Goal: Book appointment/travel/reservation

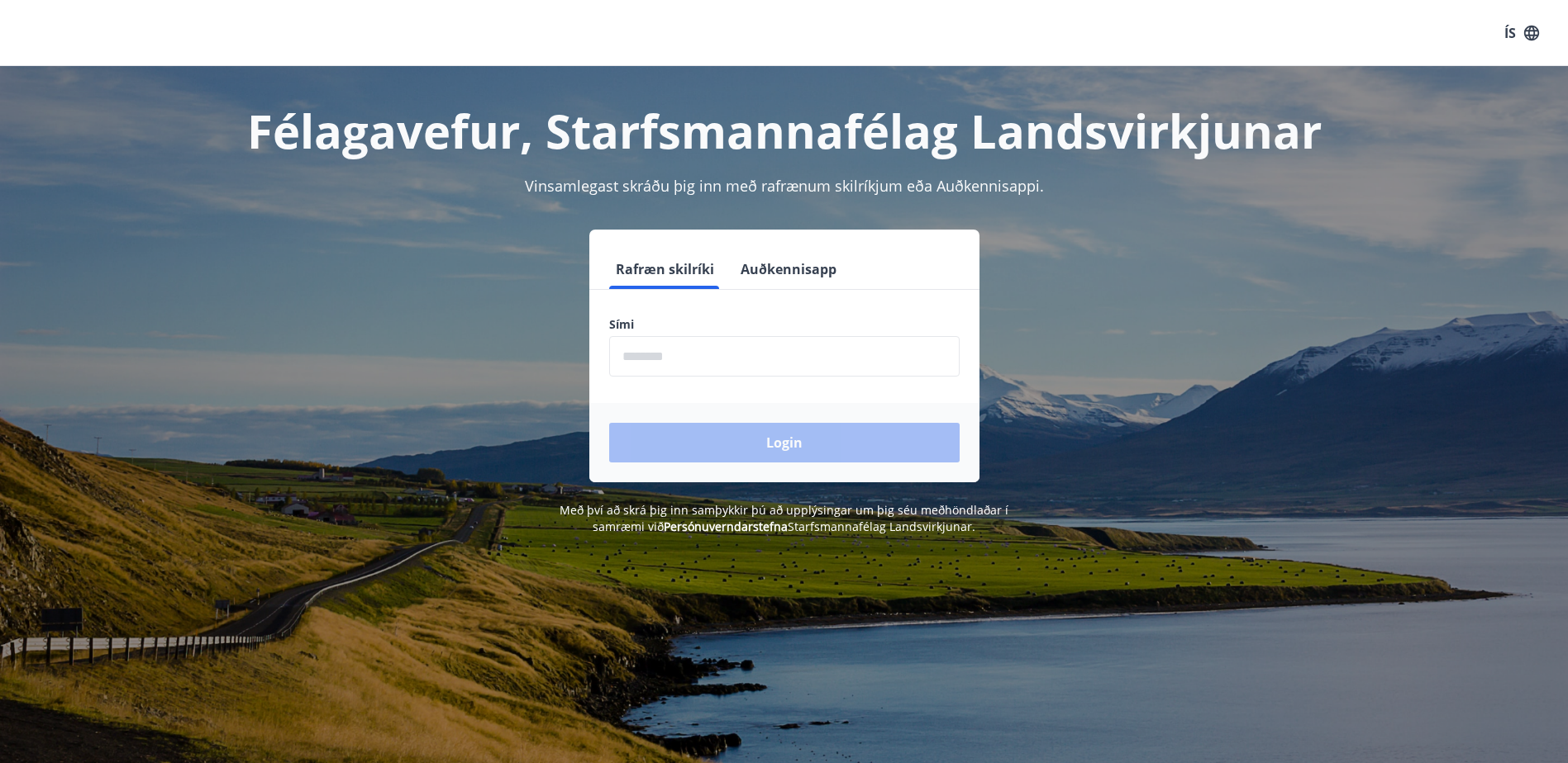
click at [694, 375] on input "phone" at bounding box center [784, 356] width 350 height 40
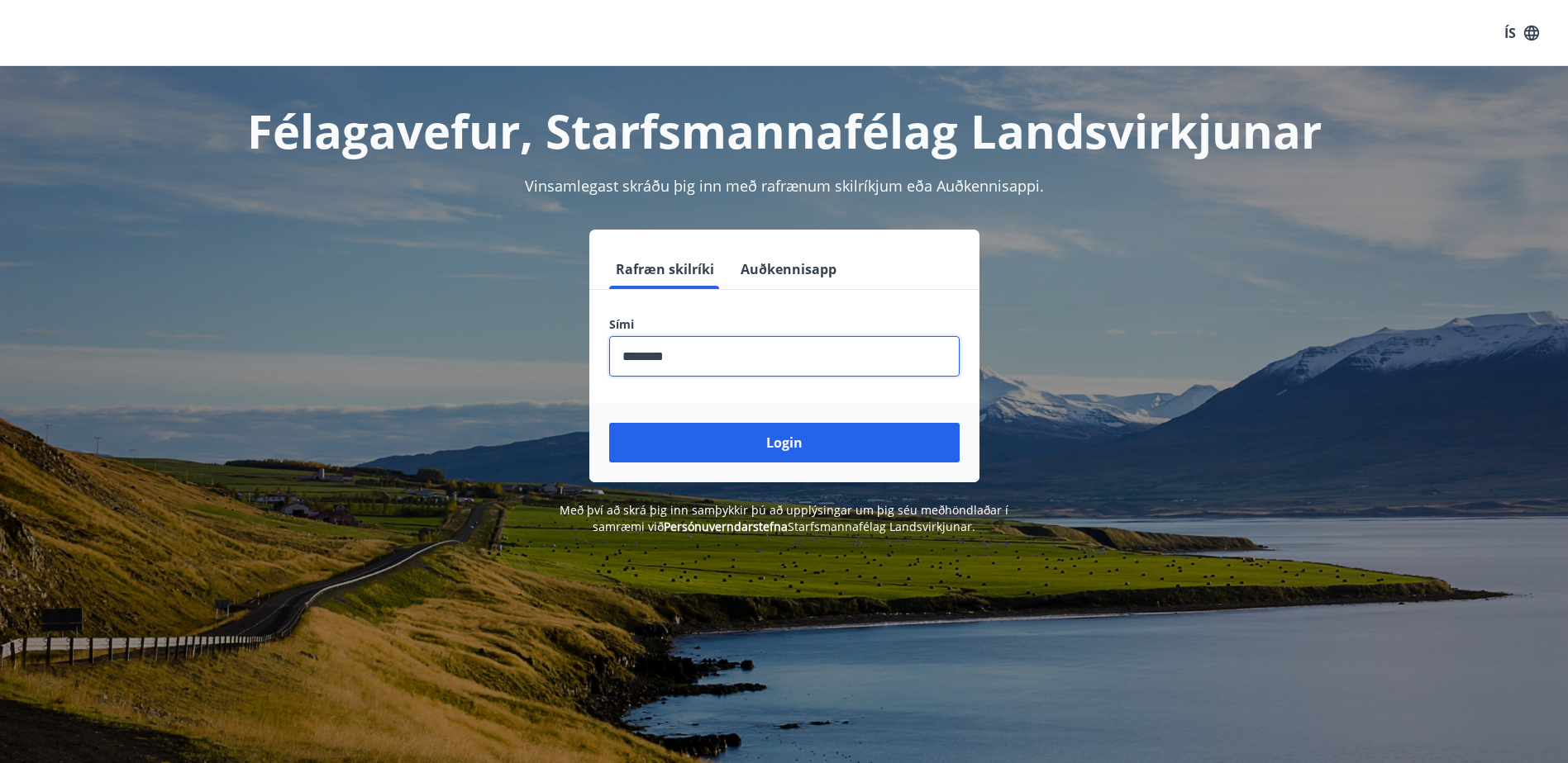
type input "********"
click at [609, 423] on button "Login" at bounding box center [784, 442] width 350 height 39
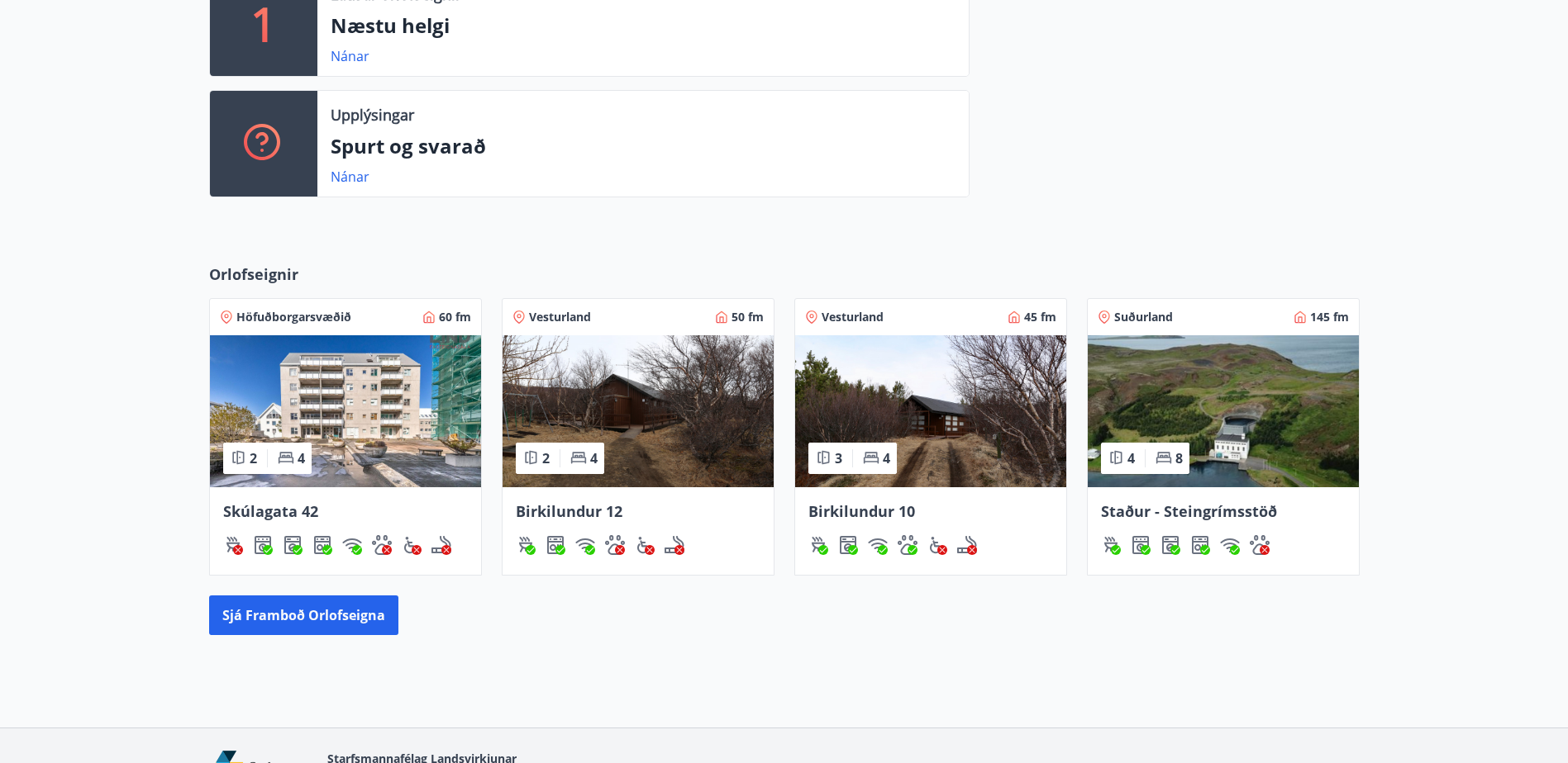
scroll to position [599, 0]
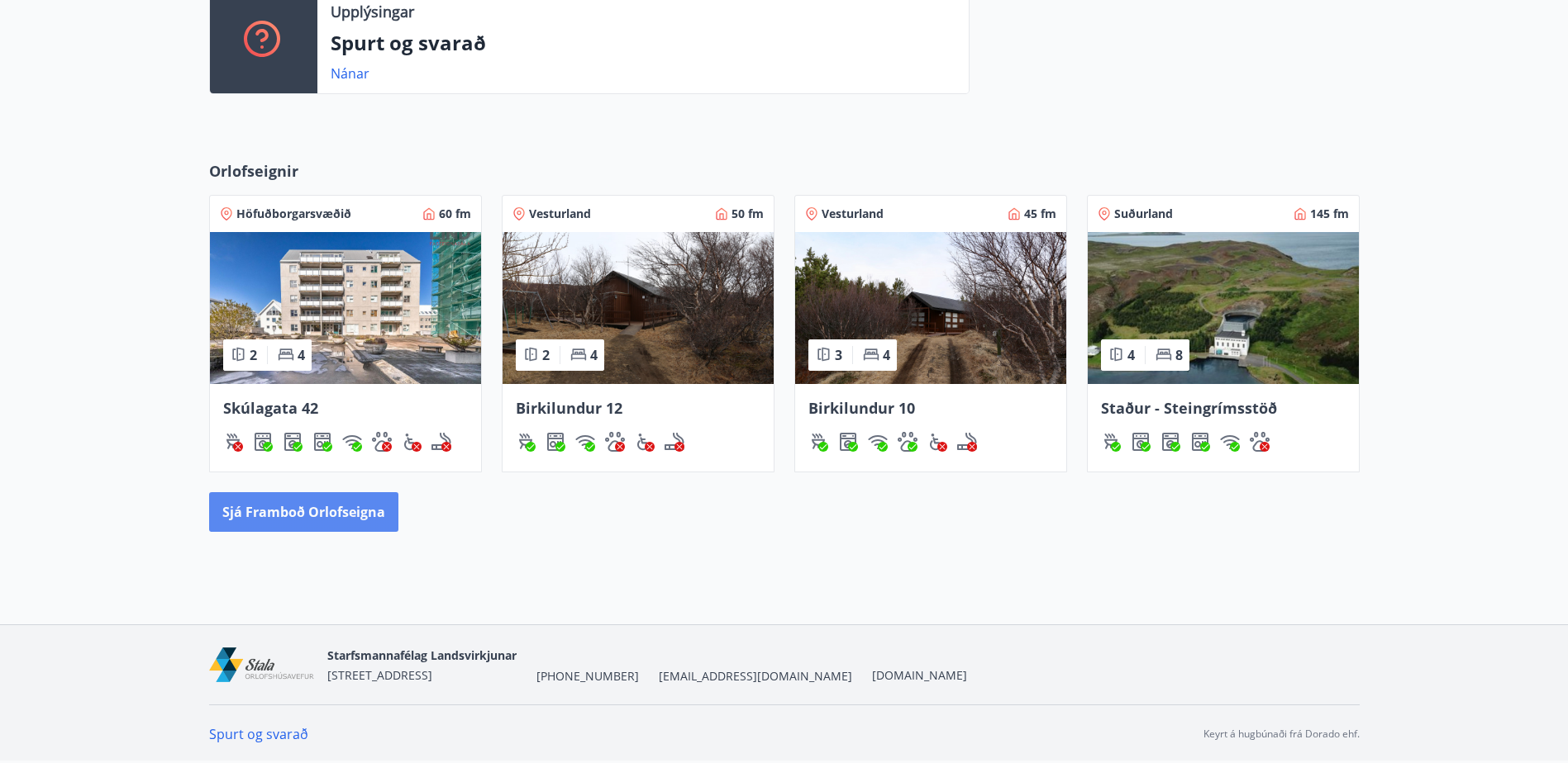
click at [340, 521] on button "Sjá framboð orlofseigna" at bounding box center [304, 512] width 189 height 39
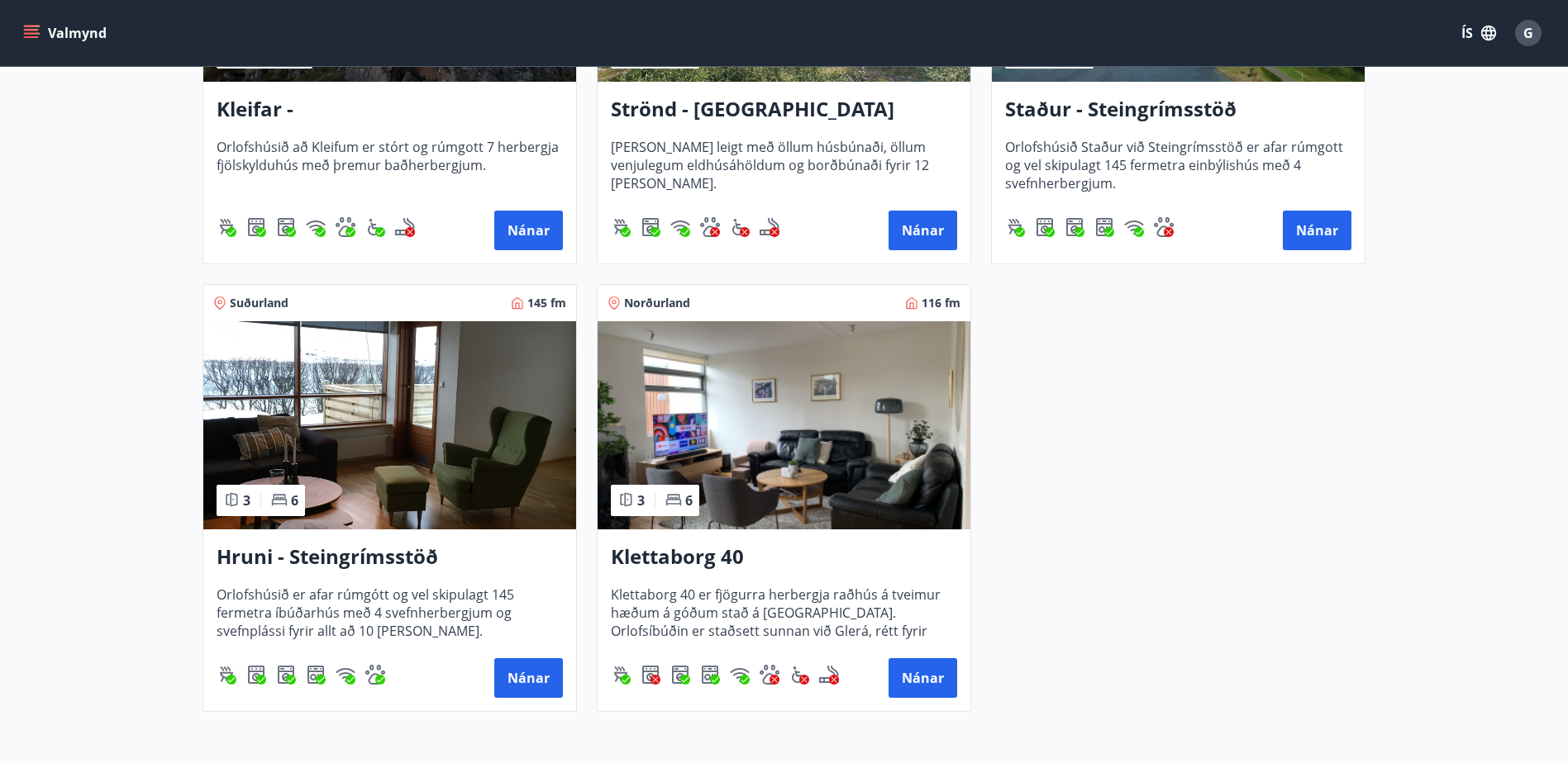
scroll to position [991, 0]
click at [542, 686] on button "Nánar" at bounding box center [528, 677] width 69 height 39
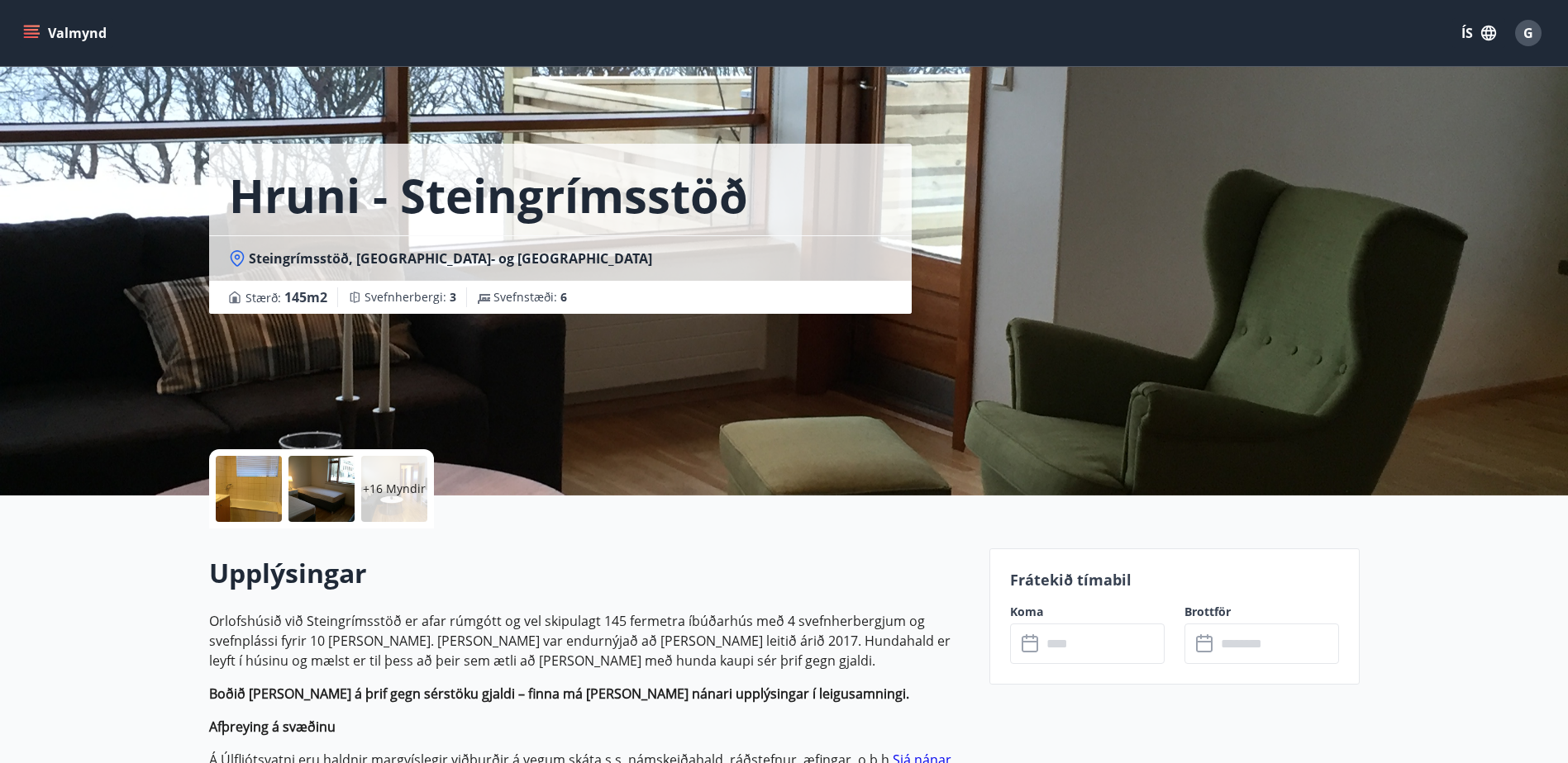
click at [65, 35] on button "Valmynd" at bounding box center [66, 32] width 93 height 29
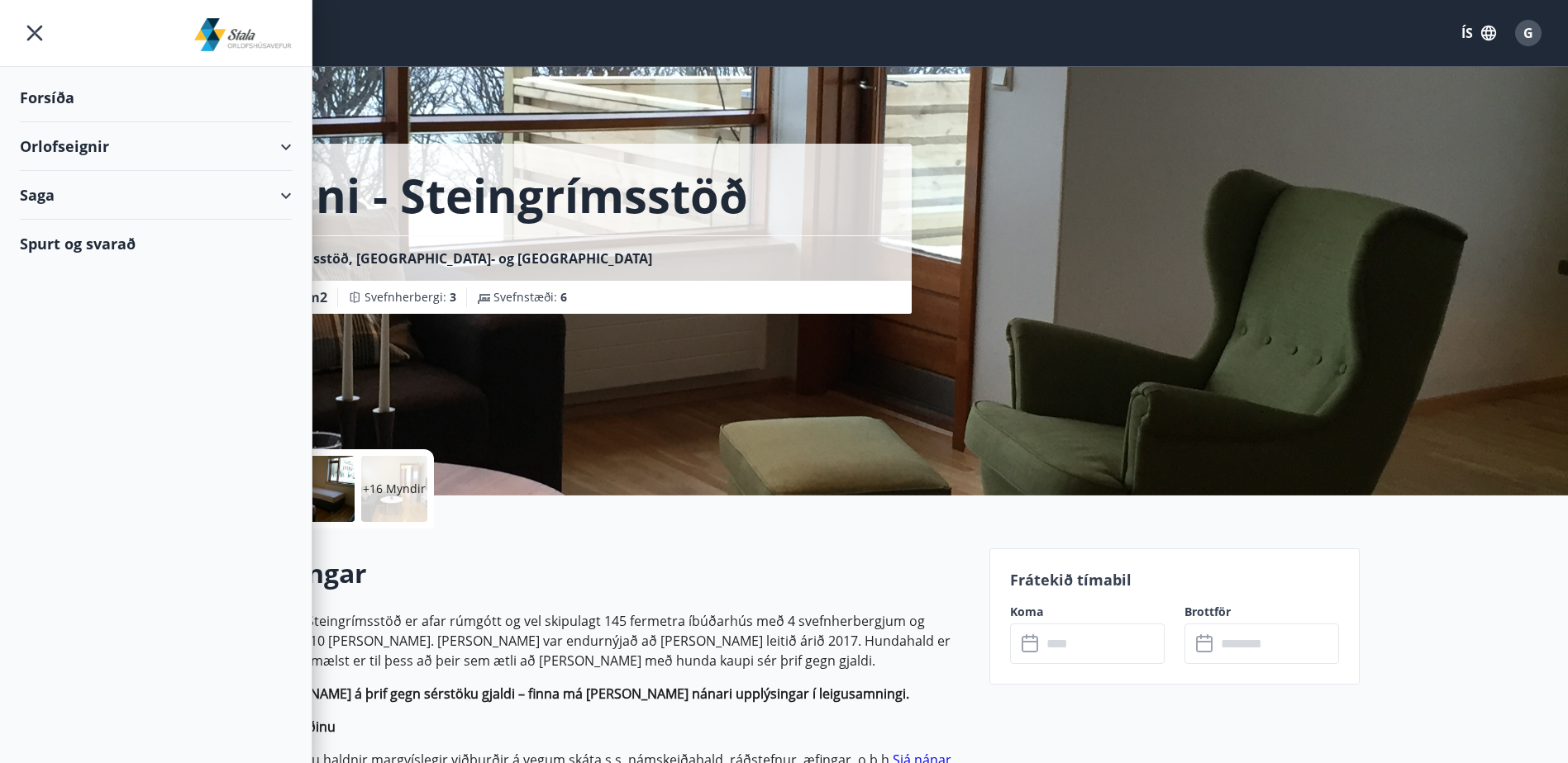
click at [64, 143] on div "Orlofseignir" at bounding box center [155, 147] width 271 height 49
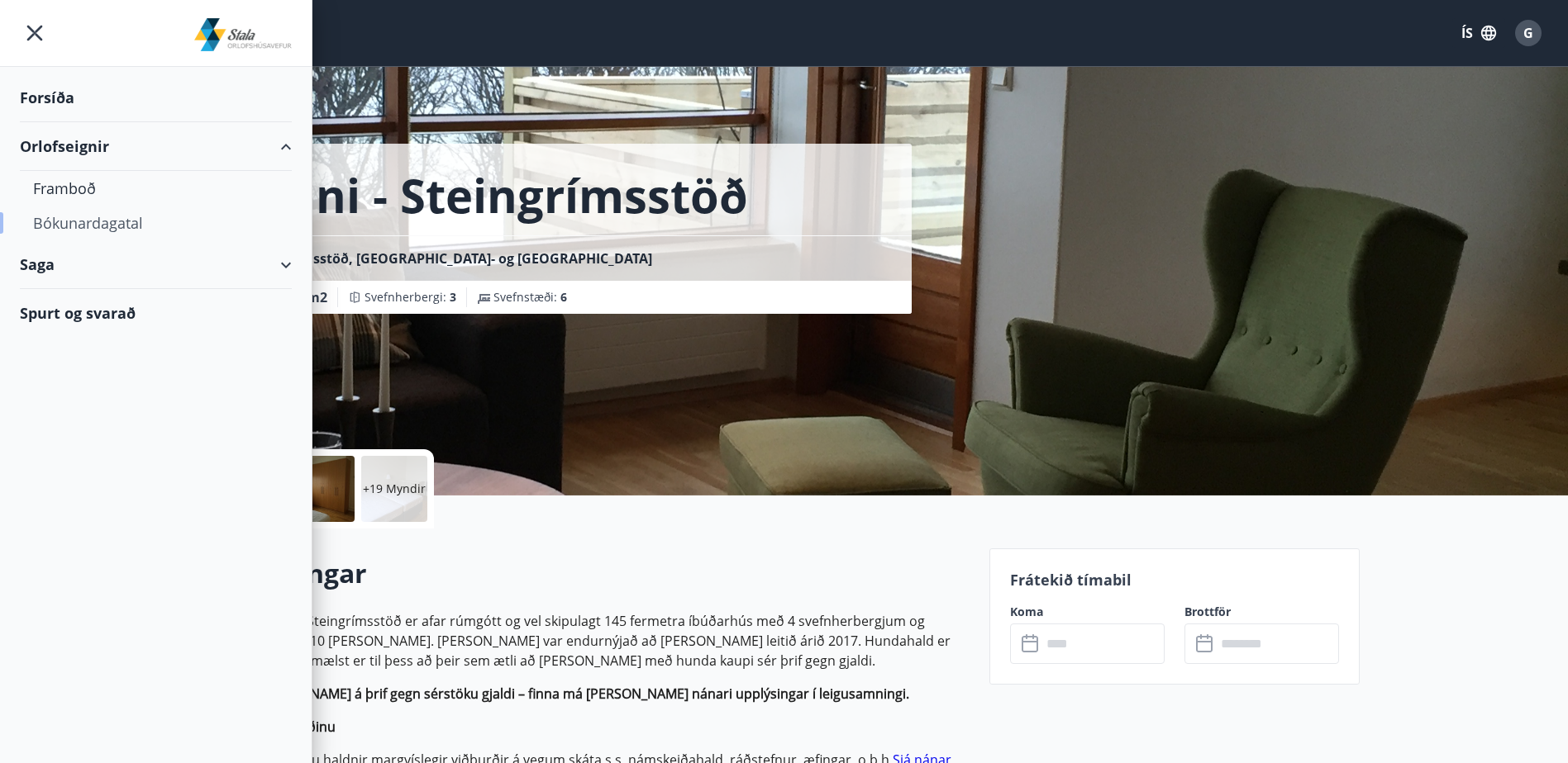
click at [70, 222] on div "Bókunardagatal" at bounding box center [156, 222] width 246 height 34
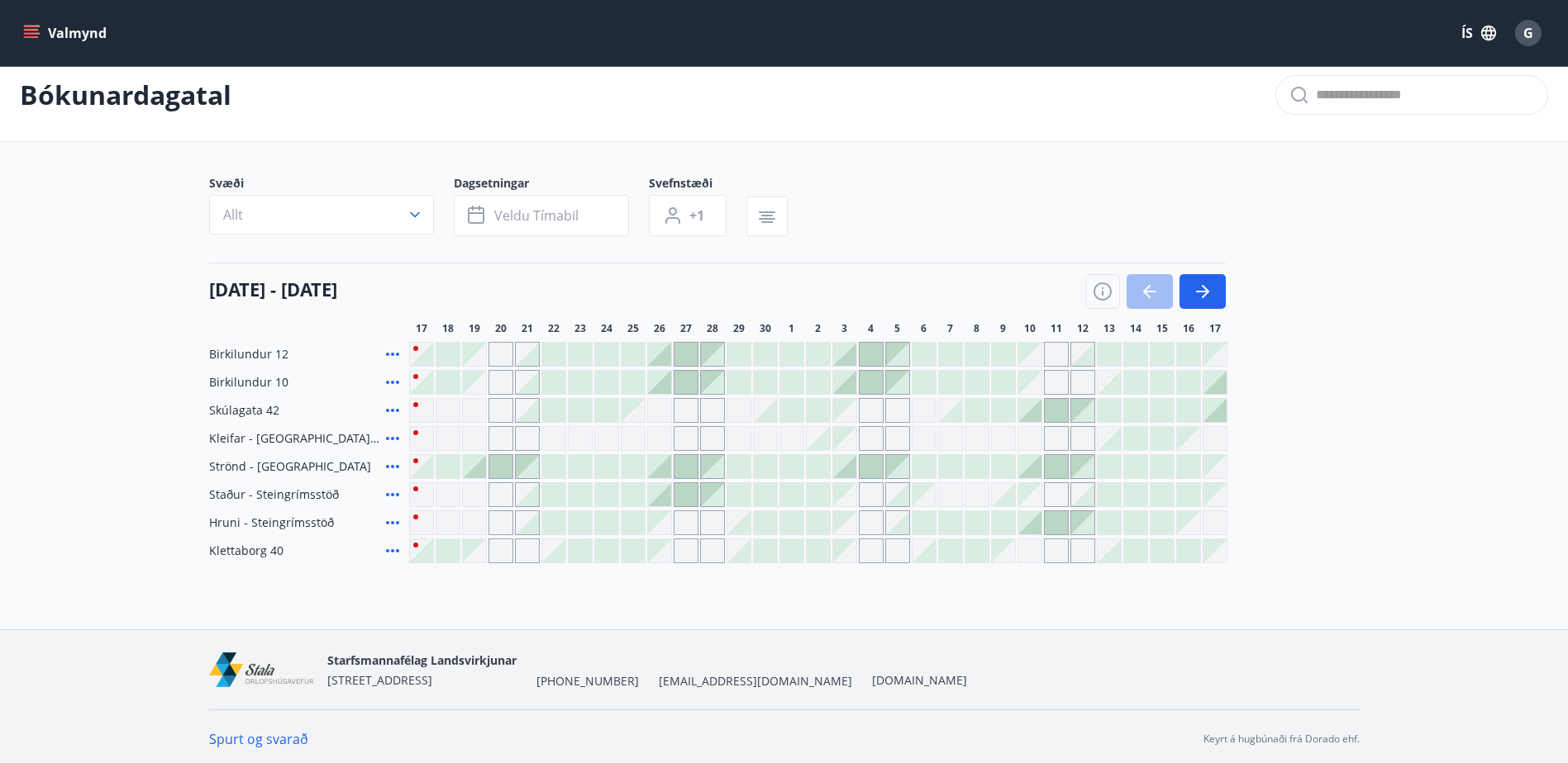
scroll to position [23, 0]
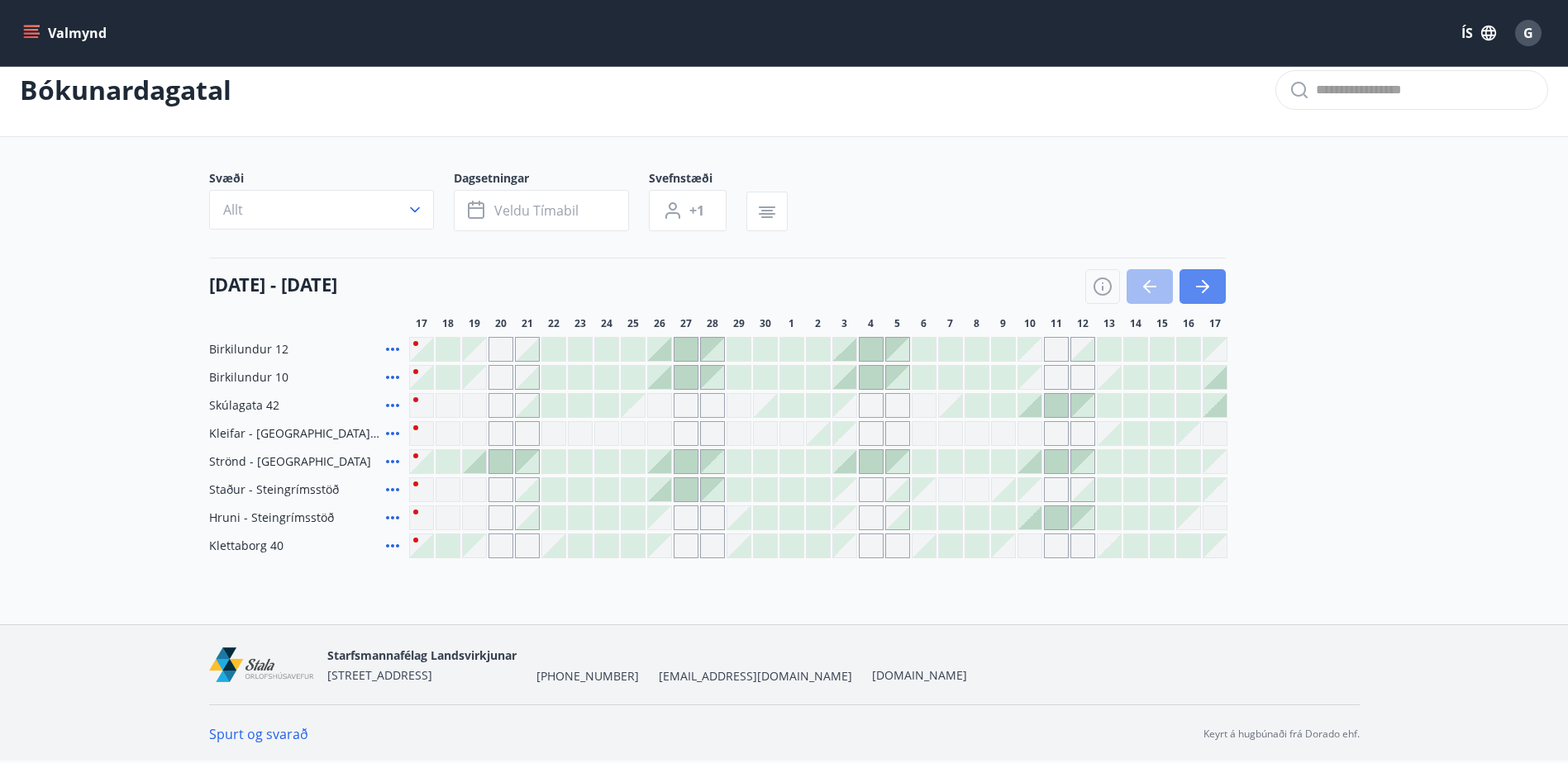
click at [1210, 287] on icon "button" at bounding box center [1202, 286] width 20 height 20
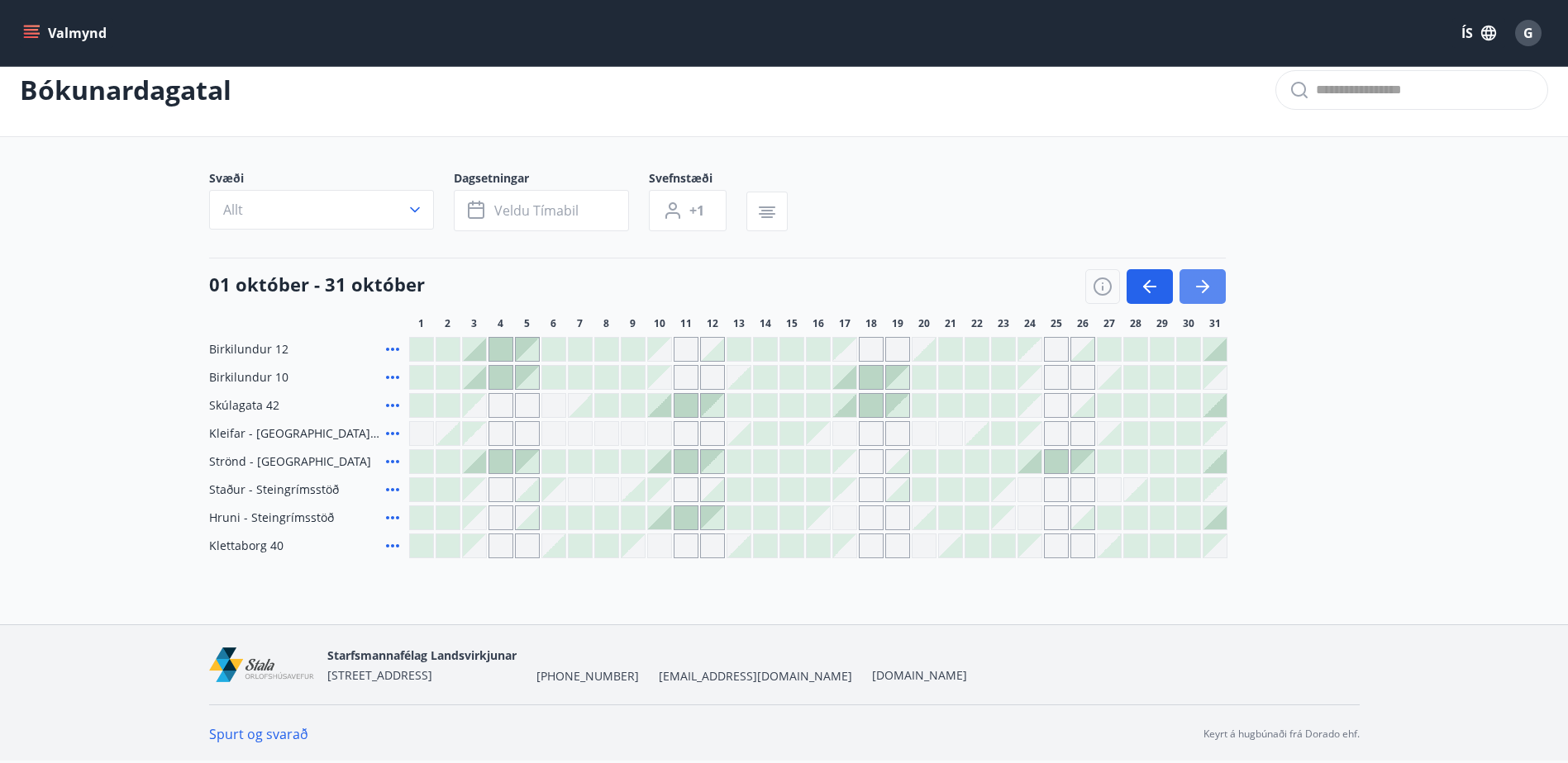
click at [1209, 285] on icon "button" at bounding box center [1202, 286] width 20 height 20
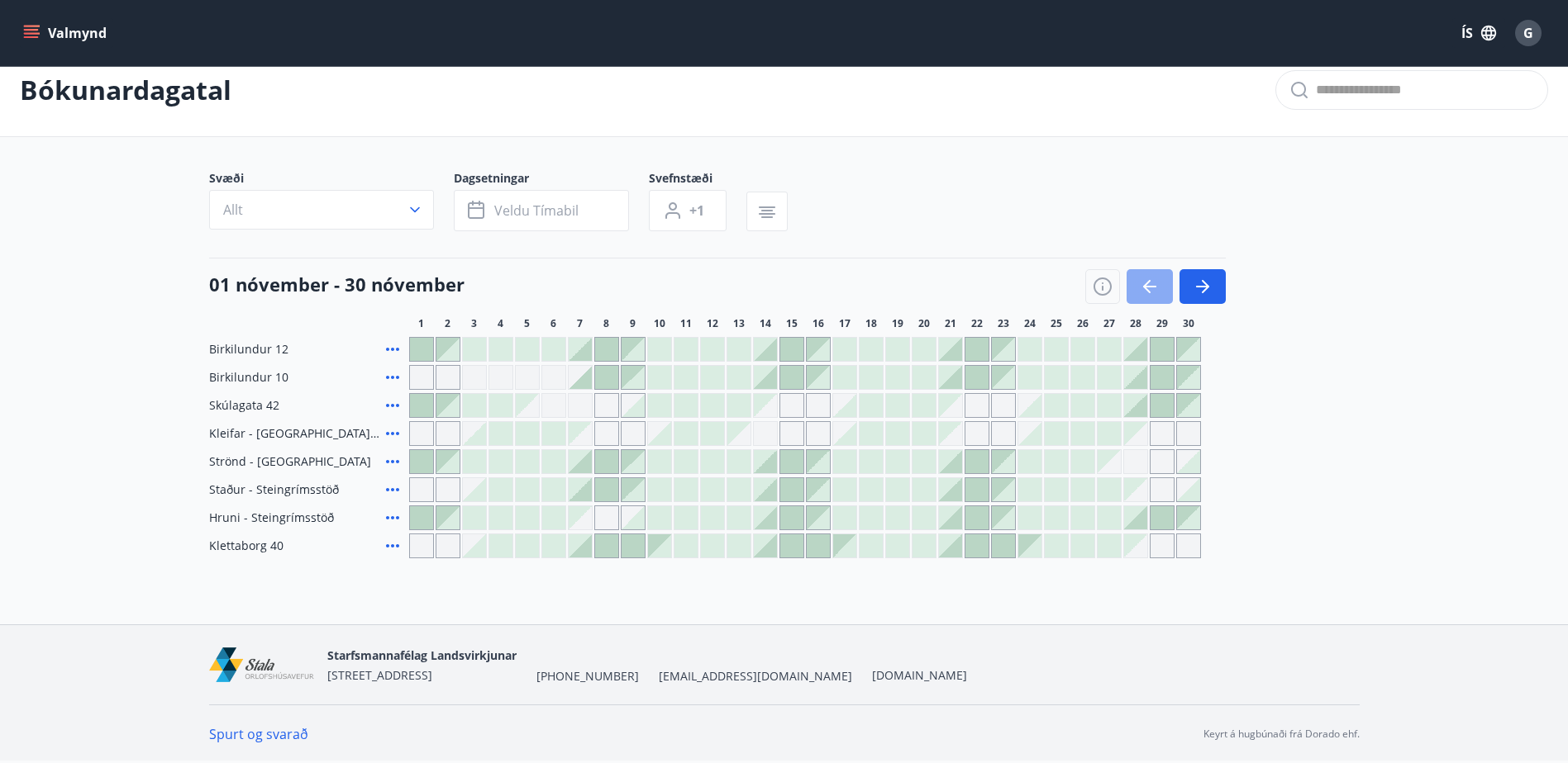
click at [1145, 292] on icon "button" at bounding box center [1149, 286] width 20 height 20
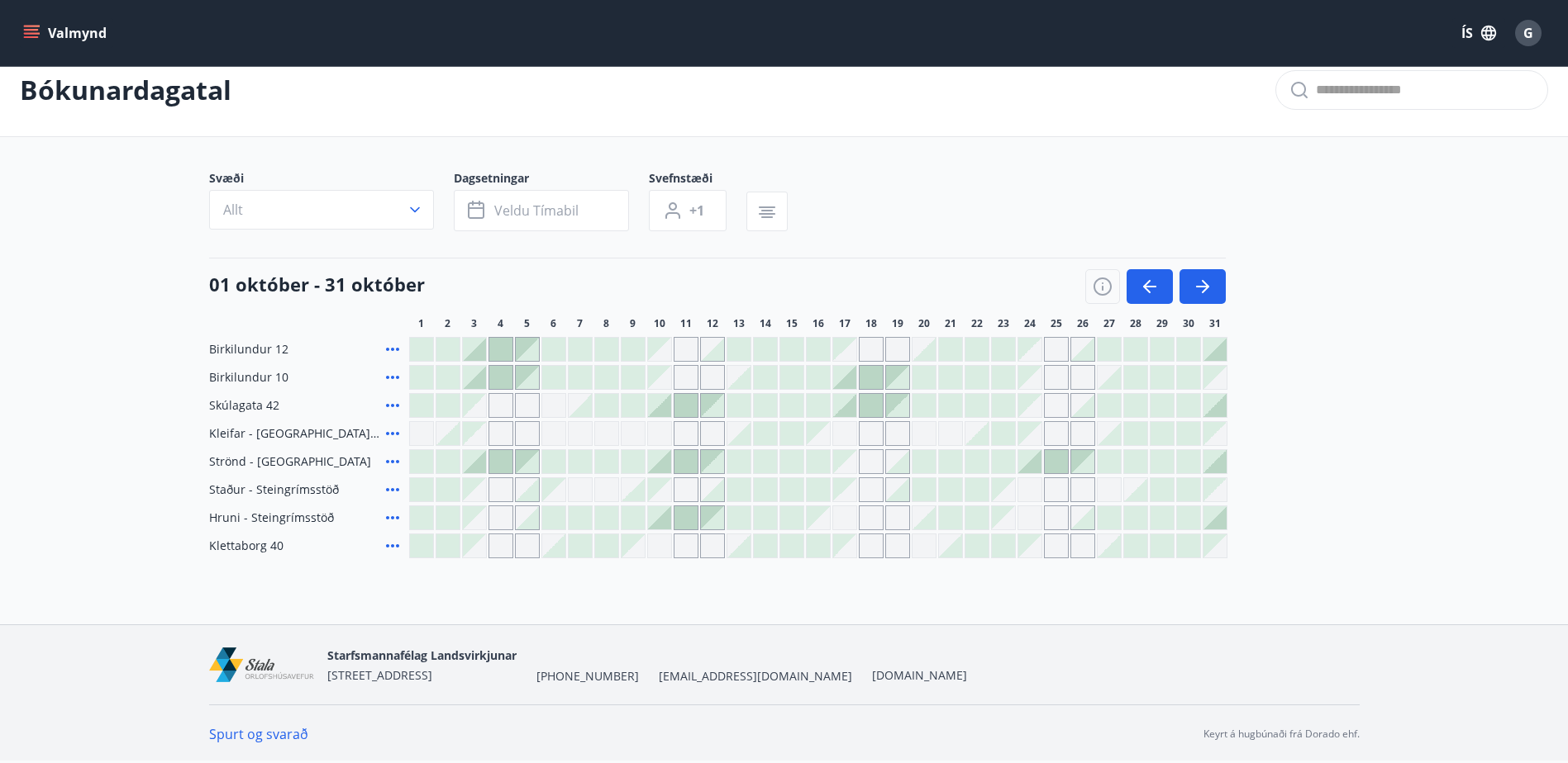
click at [33, 28] on icon "menu" at bounding box center [31, 32] width 17 height 17
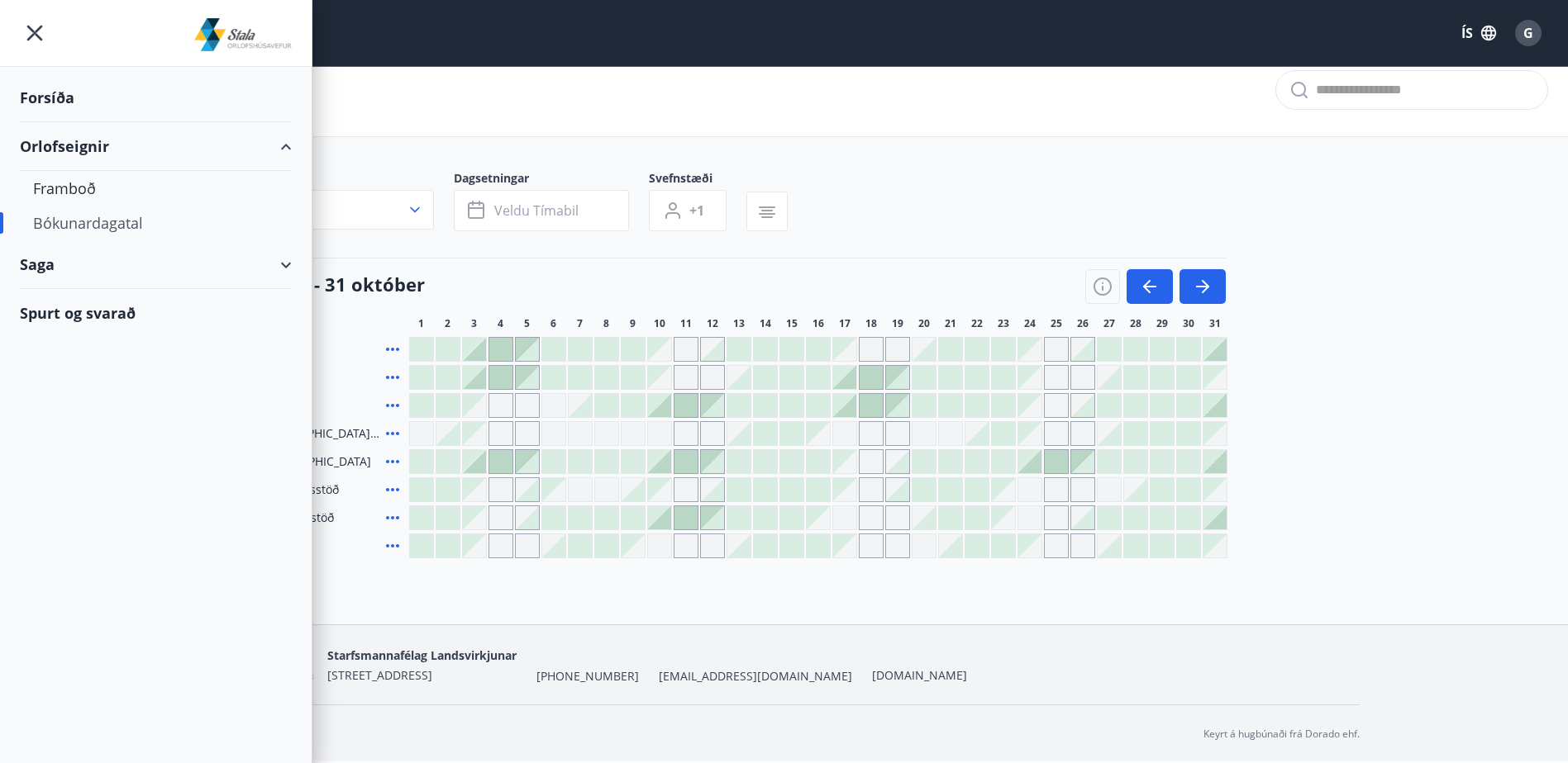
click at [867, 239] on div "Svæði Allt Dagsetningar Veldu tímabil Svefnstæði +1 [DATE] - [DATE] 1 2 3 4 5 6…" at bounding box center [784, 364] width 1150 height 388
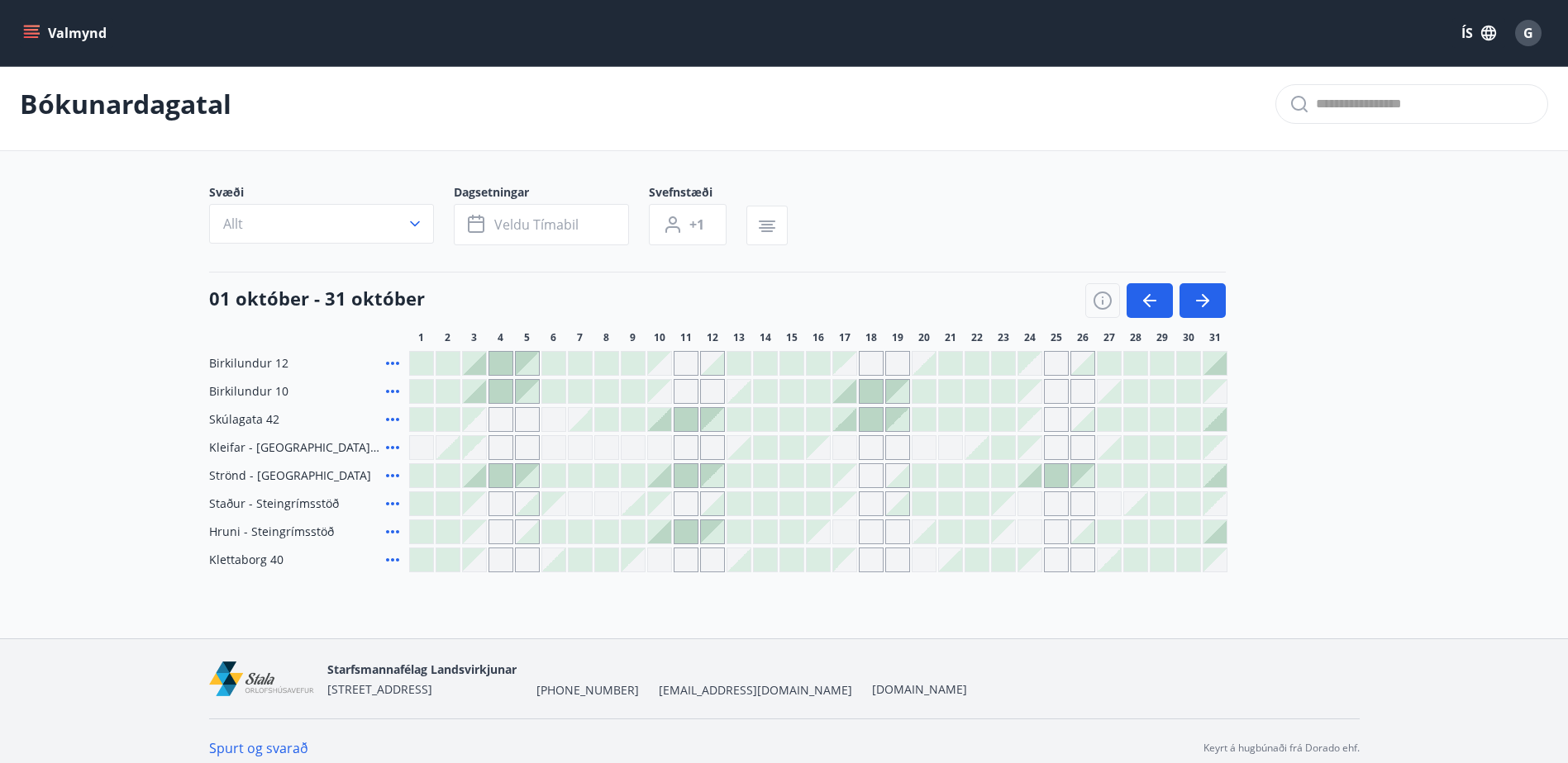
scroll to position [0, 0]
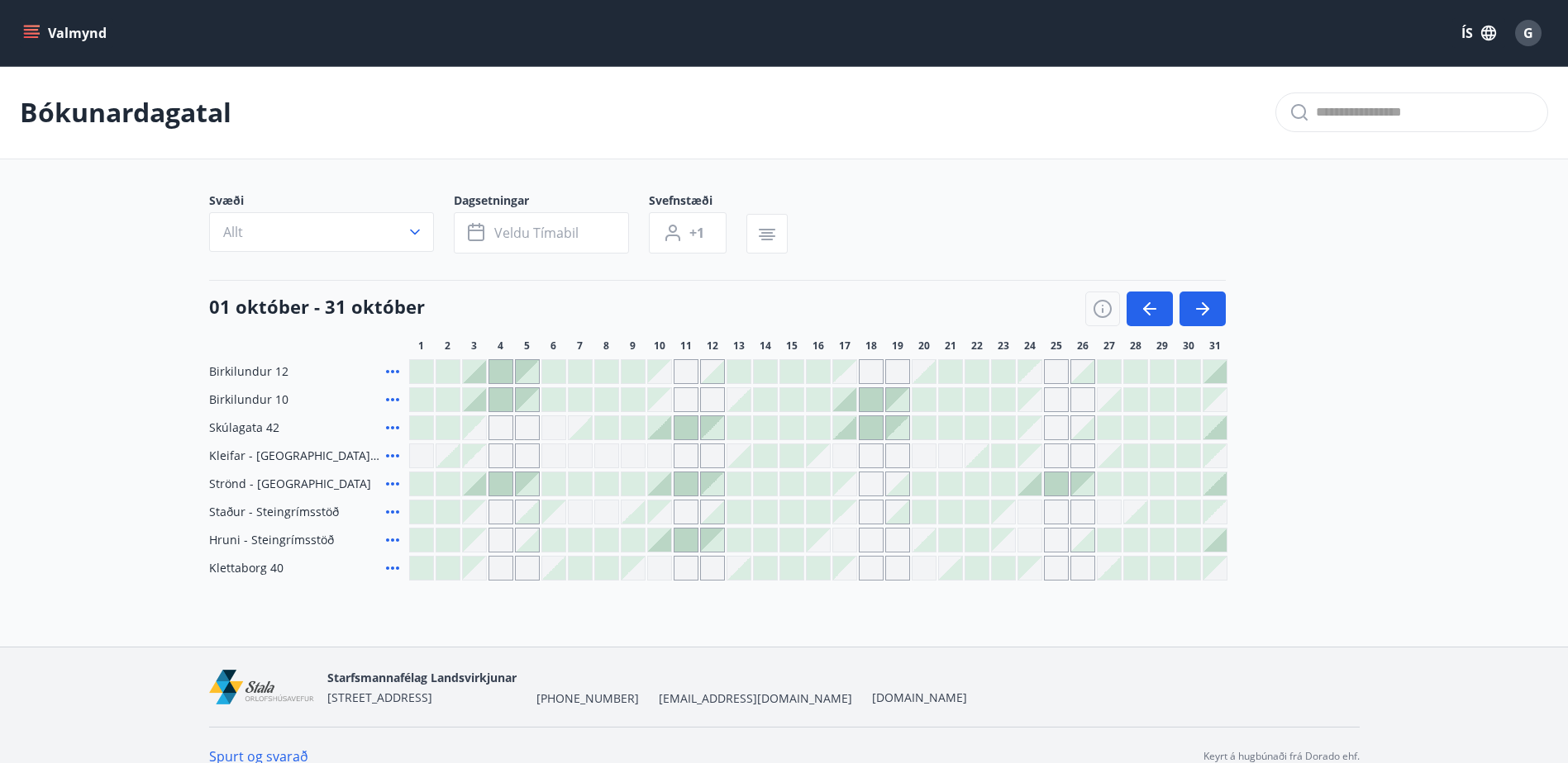
click at [34, 29] on icon "menu" at bounding box center [30, 29] width 15 height 2
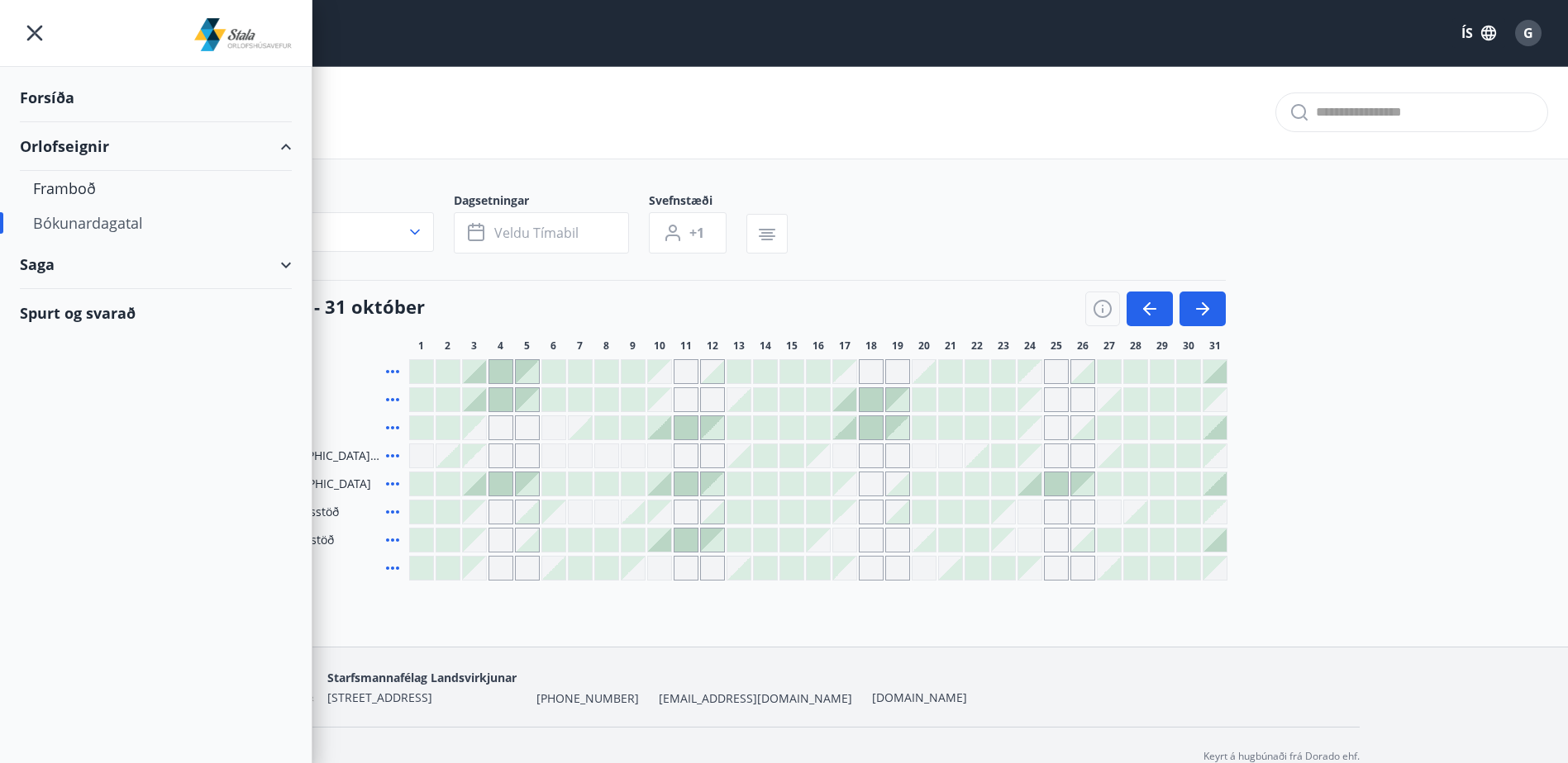
click at [72, 227] on div "Bókunardagatal" at bounding box center [156, 222] width 246 height 34
click at [89, 189] on div "Framboð" at bounding box center [156, 188] width 246 height 34
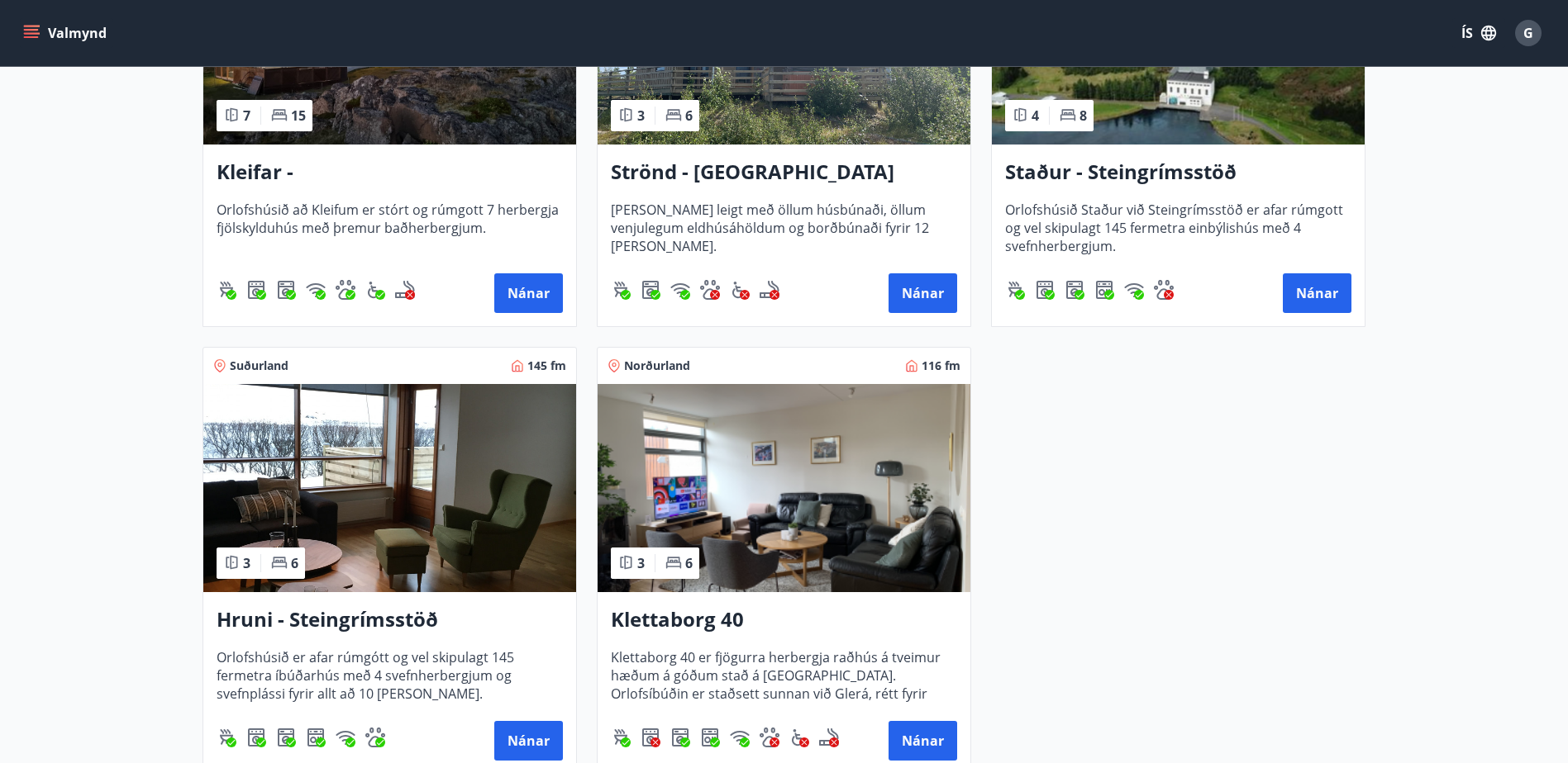
scroll to position [991, 0]
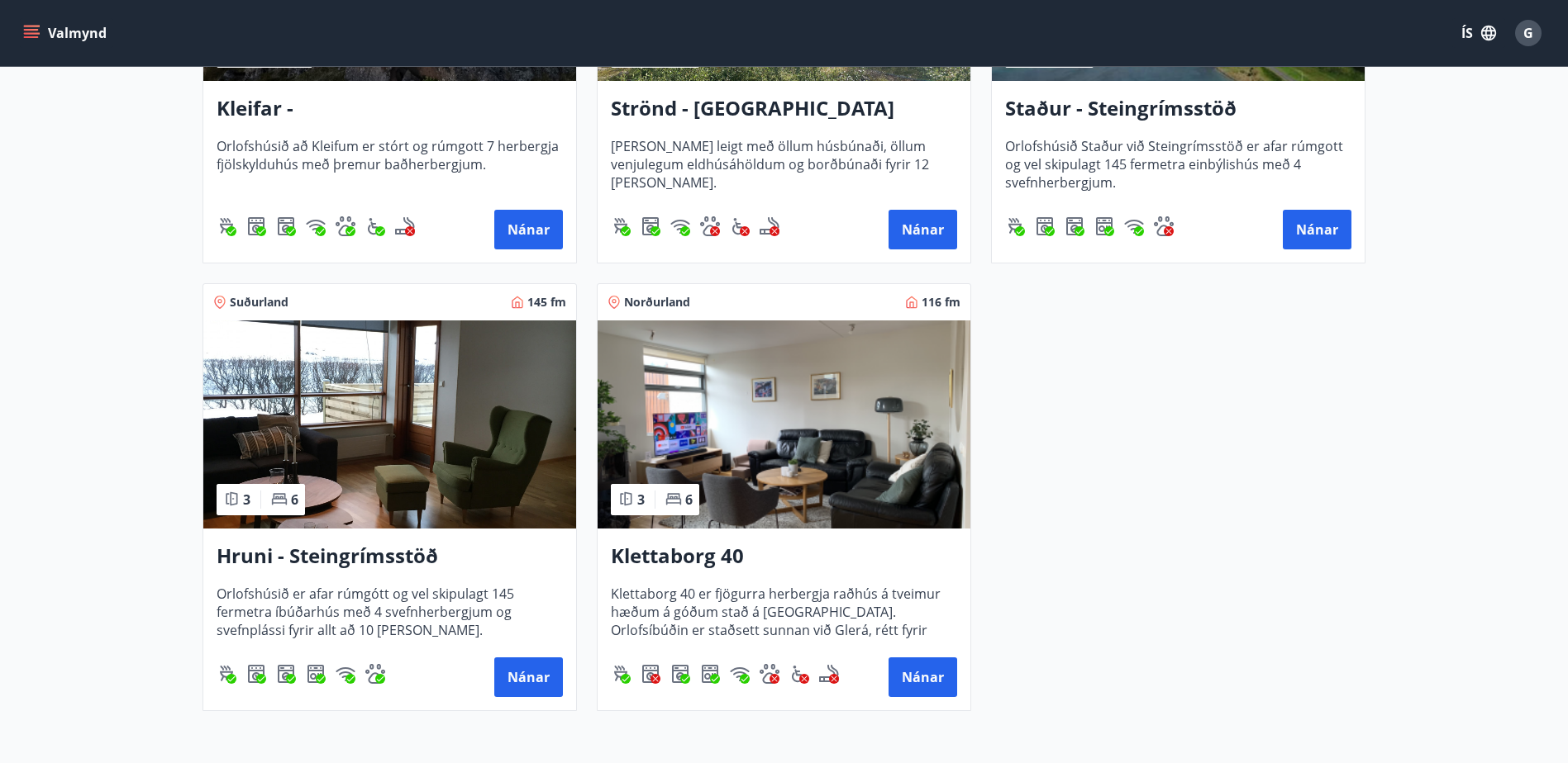
click at [405, 556] on h3 "Hruni - Steingrímsstöð" at bounding box center [390, 557] width 346 height 29
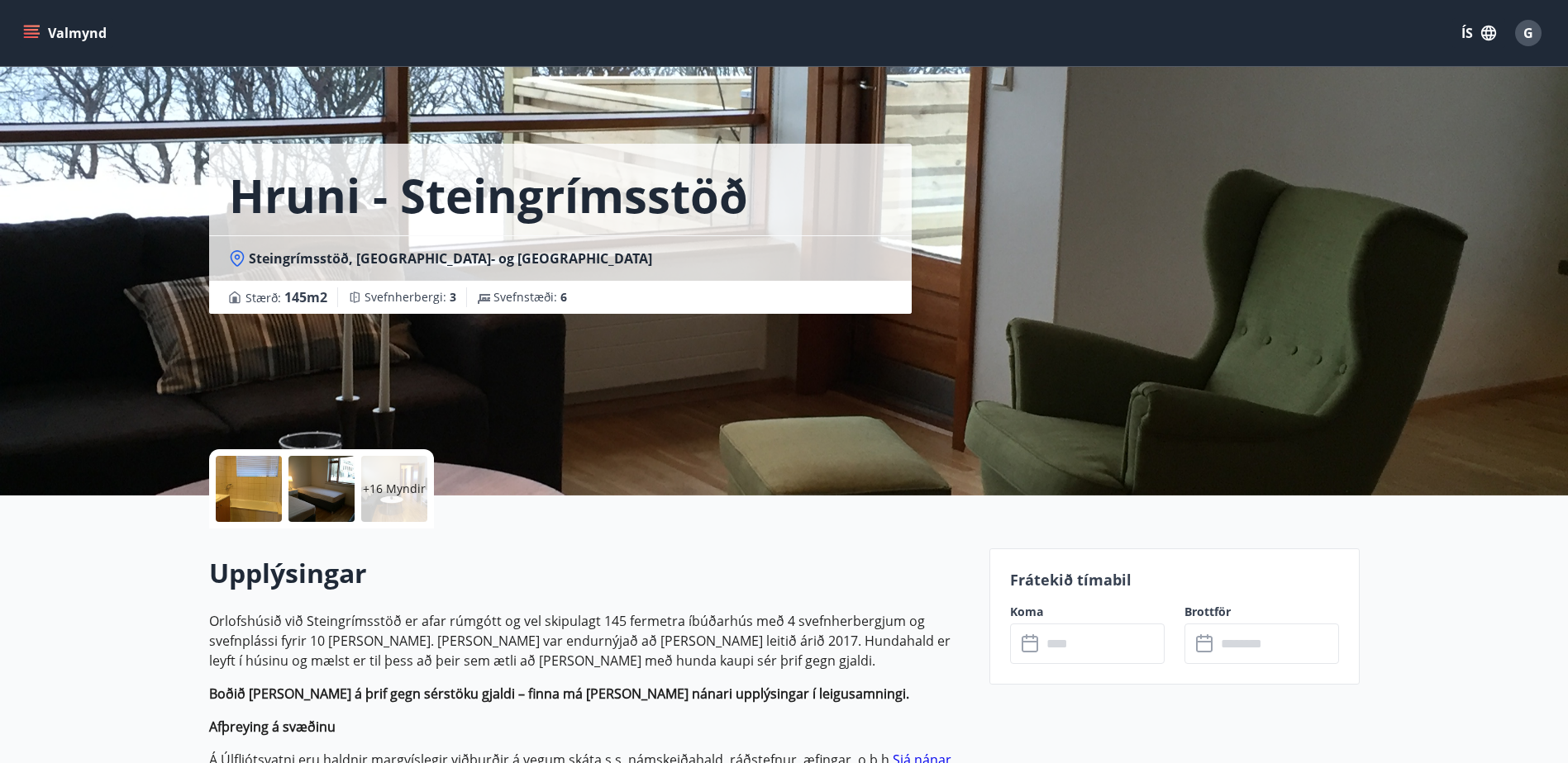
click at [380, 484] on p "+16 Myndir" at bounding box center [394, 489] width 63 height 17
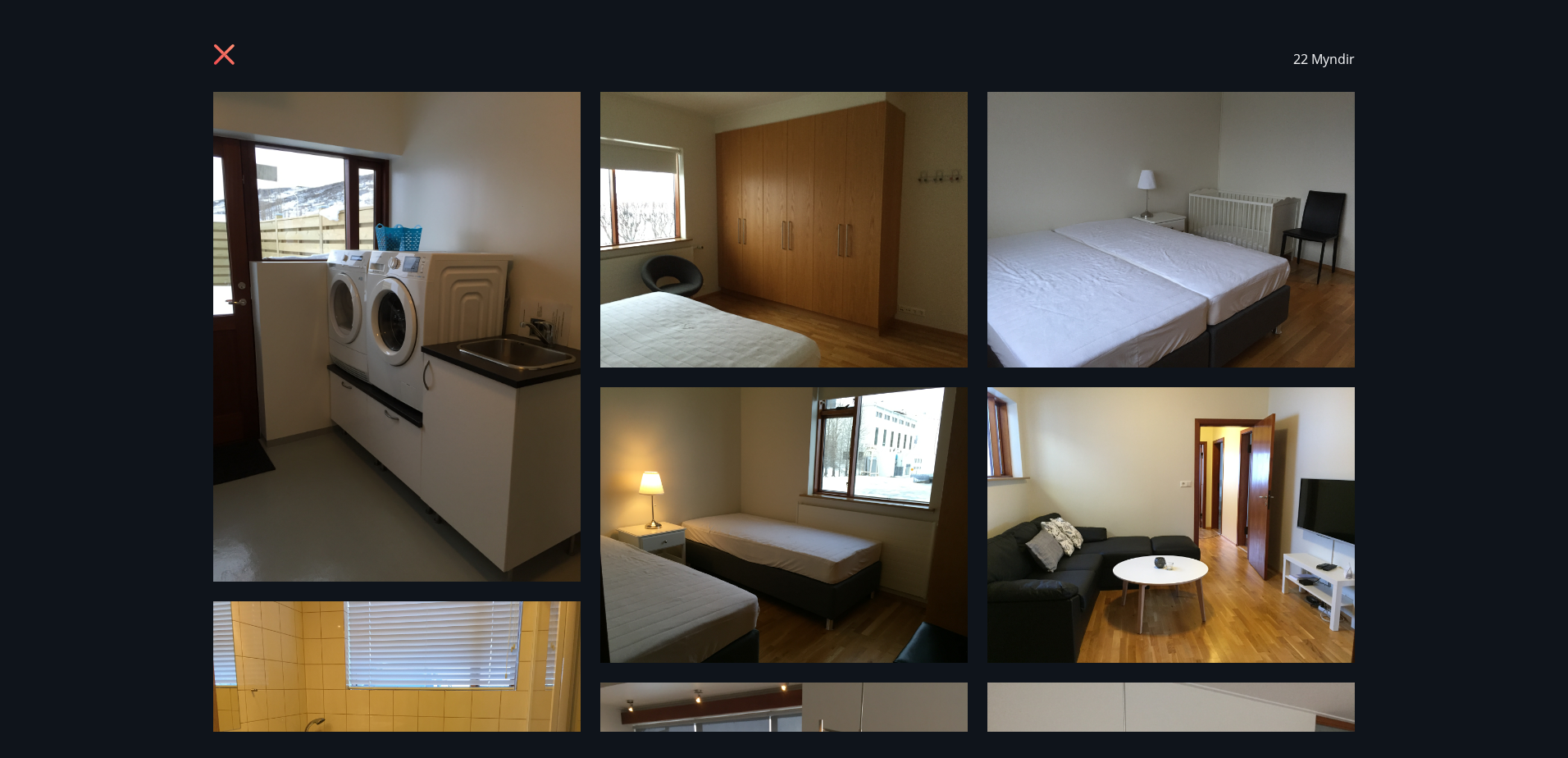
click at [221, 50] on icon at bounding box center [224, 54] width 21 height 21
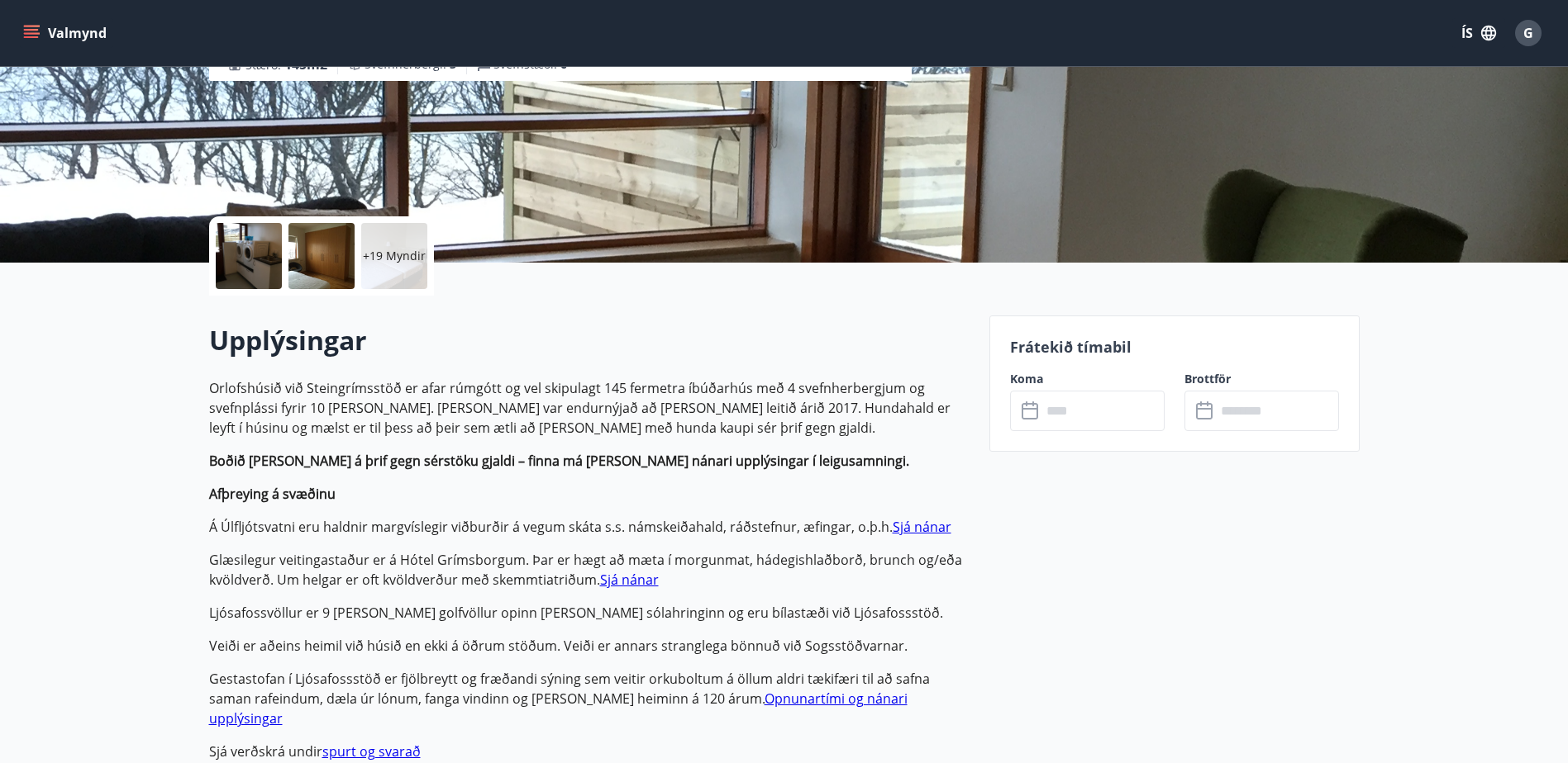
scroll to position [219, 0]
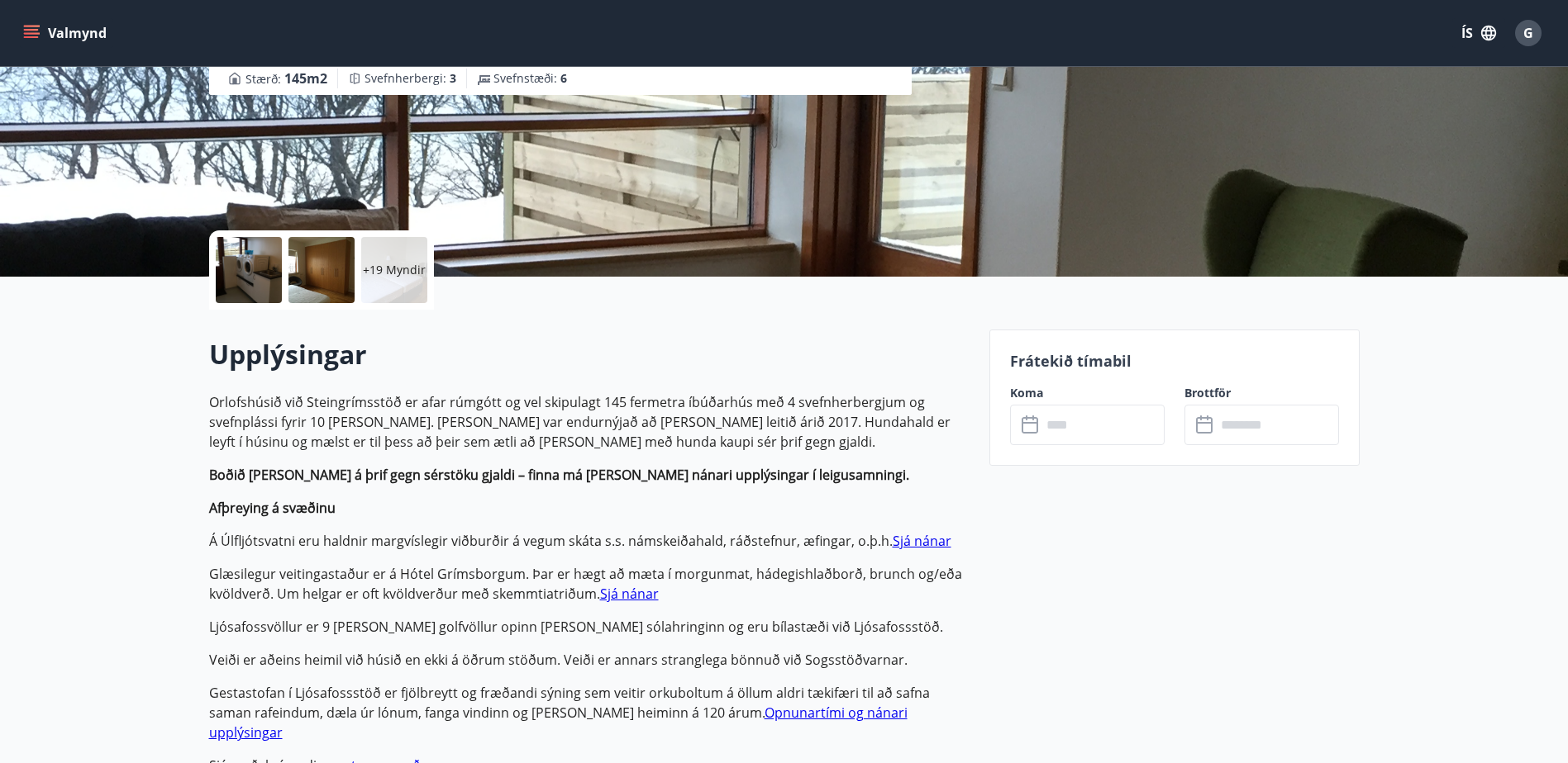
click at [65, 32] on button "Valmynd" at bounding box center [66, 32] width 93 height 29
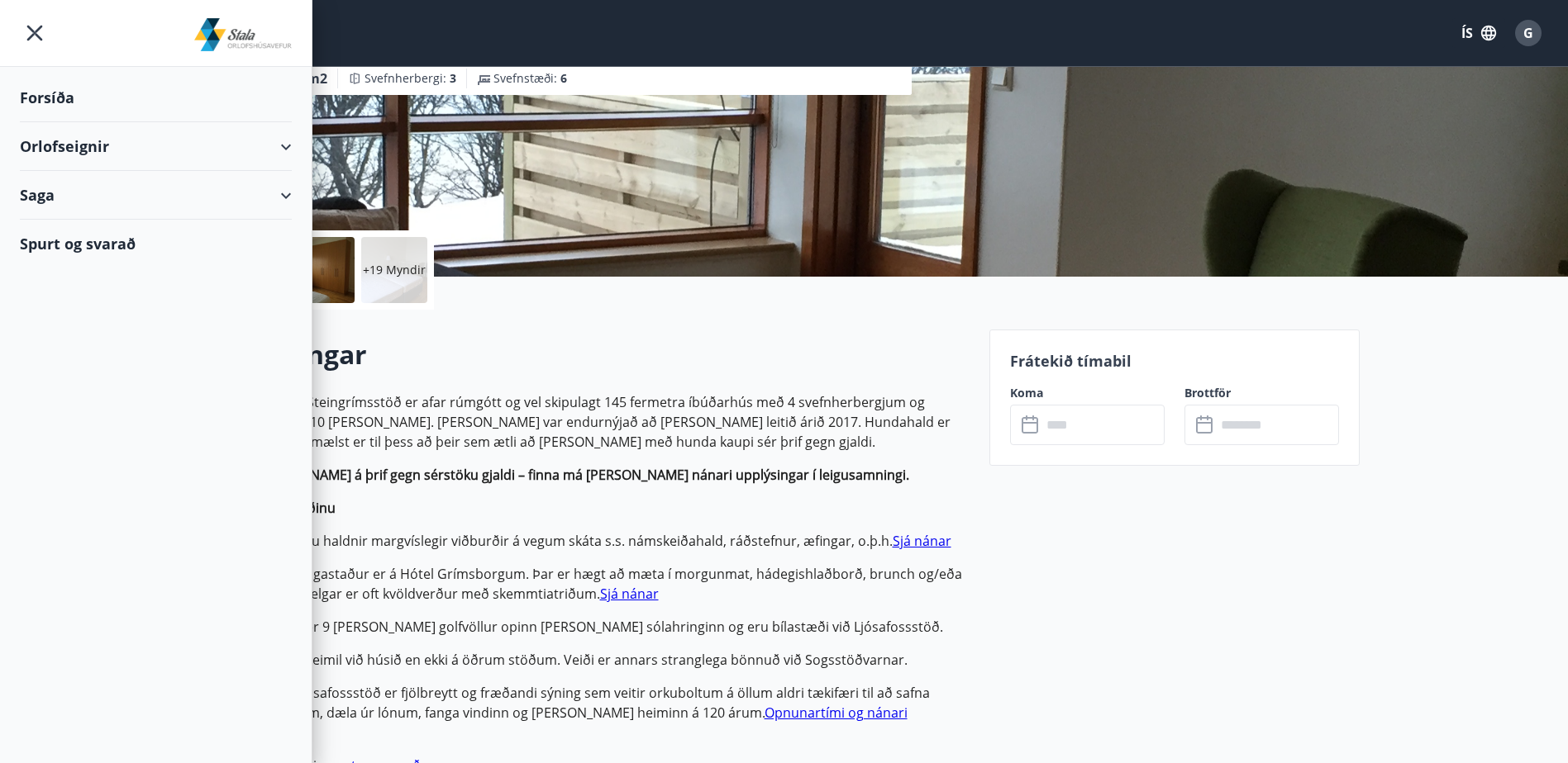
click at [80, 144] on div "Orlofseignir" at bounding box center [155, 147] width 271 height 49
click at [73, 312] on div "Spurt og svarað" at bounding box center [155, 313] width 271 height 48
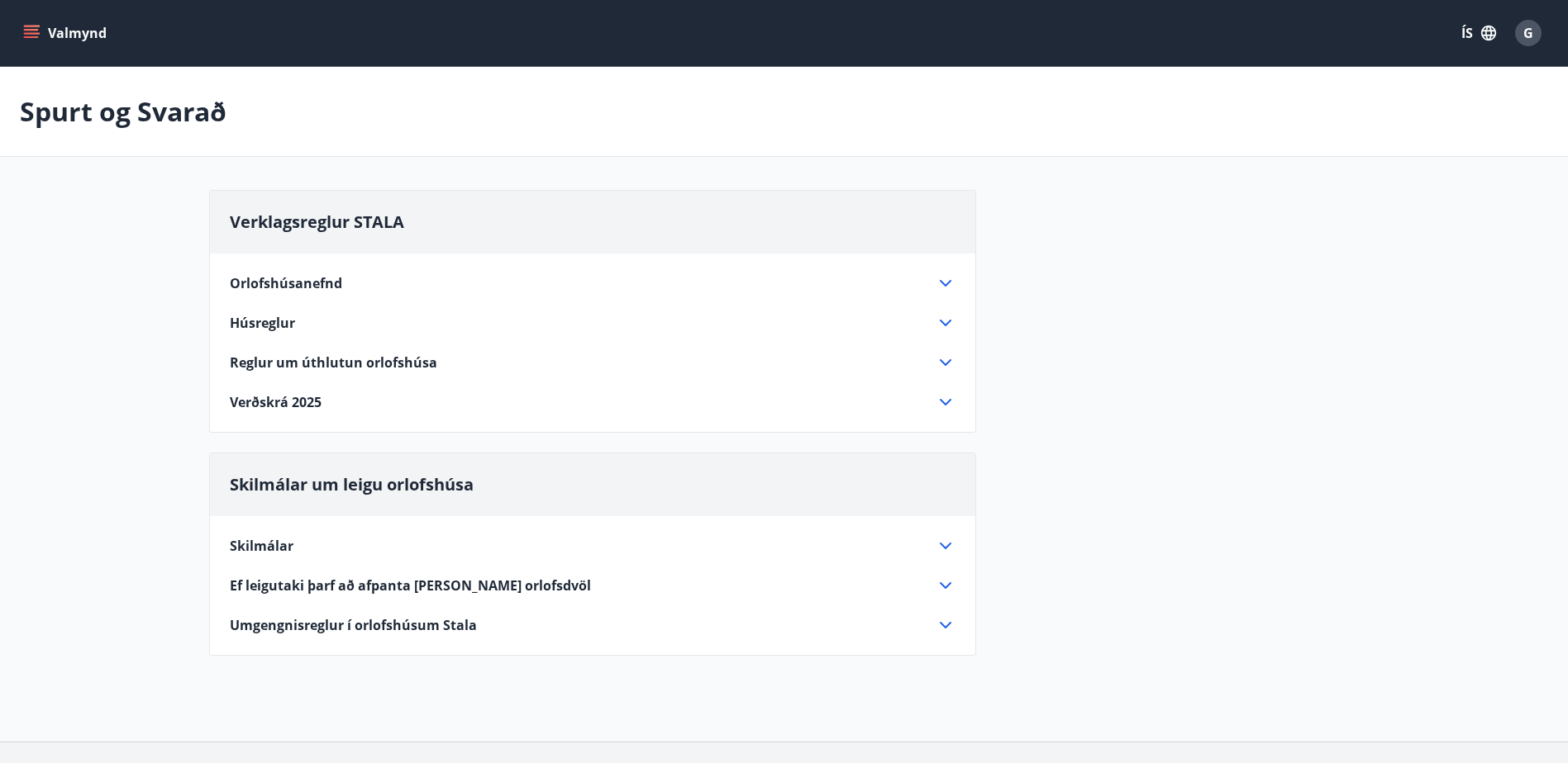
click at [292, 395] on span "Verðskrá 2025" at bounding box center [275, 402] width 91 height 18
